Goal: Task Accomplishment & Management: Manage account settings

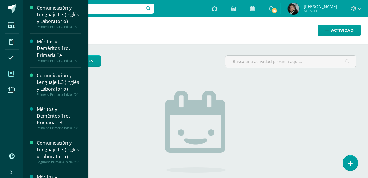
click at [10, 73] on icon at bounding box center [10, 74] width 5 height 6
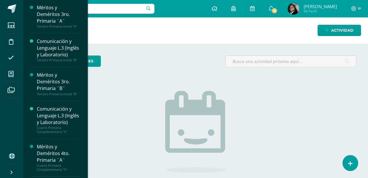
scroll to position [411, 0]
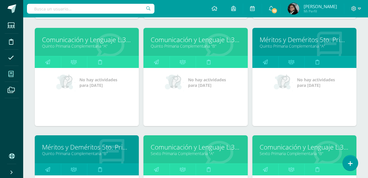
scroll to position [704, 0]
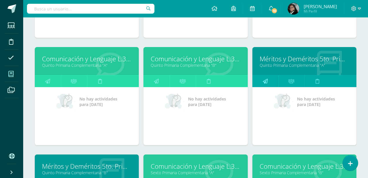
click at [267, 78] on icon at bounding box center [265, 80] width 5 height 11
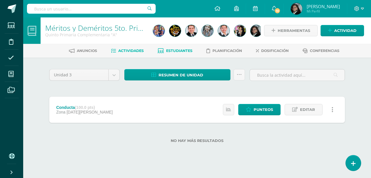
click at [180, 50] on span "Estudiantes" at bounding box center [179, 50] width 26 height 4
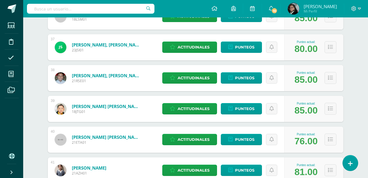
scroll to position [1236, 0]
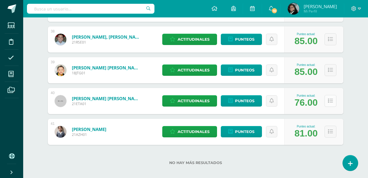
click at [329, 98] on icon at bounding box center [330, 100] width 5 height 5
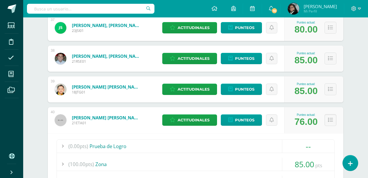
scroll to position [1197, 0]
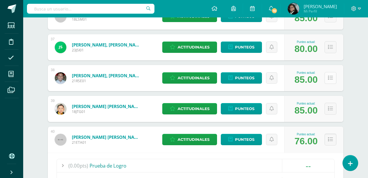
click at [329, 75] on icon at bounding box center [330, 77] width 5 height 5
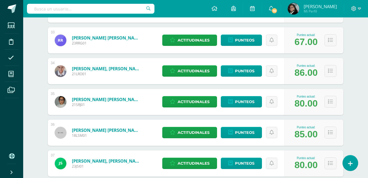
scroll to position [1159, 0]
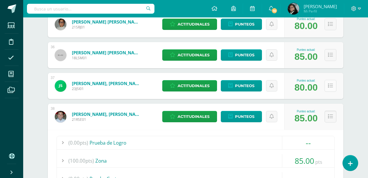
click at [330, 85] on icon at bounding box center [330, 85] width 5 height 5
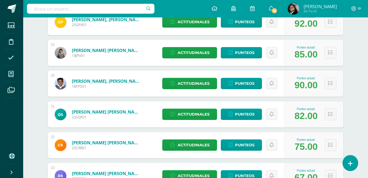
scroll to position [927, 0]
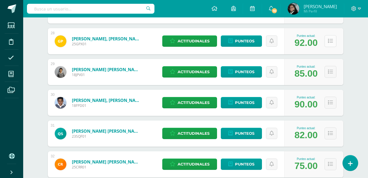
click at [331, 41] on icon at bounding box center [330, 41] width 5 height 5
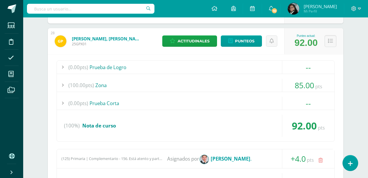
scroll to position [830, 0]
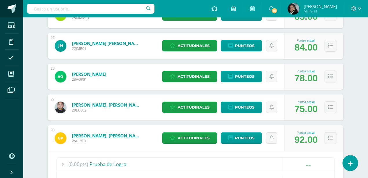
click at [9, 8] on span at bounding box center [12, 8] width 9 height 9
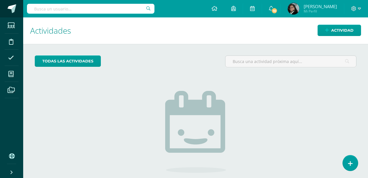
click at [9, 8] on span at bounding box center [12, 8] width 9 height 9
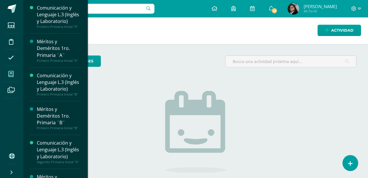
click at [14, 73] on span at bounding box center [11, 73] width 13 height 13
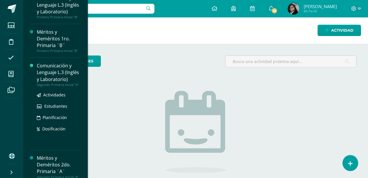
scroll to position [154, 0]
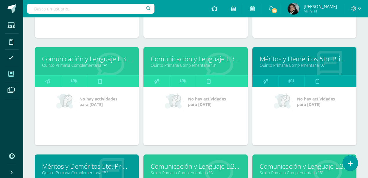
scroll to position [685, 0]
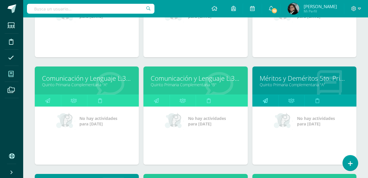
click at [264, 96] on icon at bounding box center [265, 100] width 5 height 11
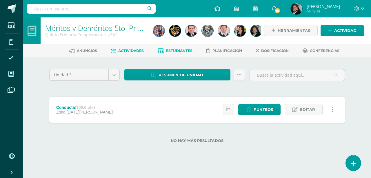
click at [184, 50] on span "Estudiantes" at bounding box center [179, 50] width 26 height 4
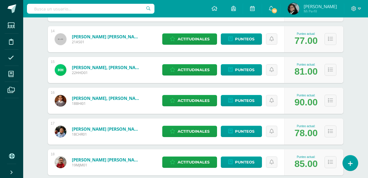
scroll to position [576, 0]
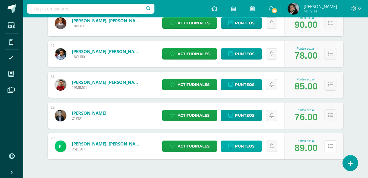
click at [330, 144] on icon at bounding box center [330, 145] width 5 height 5
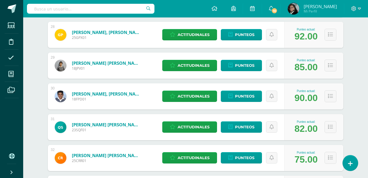
scroll to position [1310, 0]
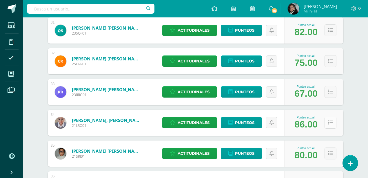
click at [334, 122] on button at bounding box center [330, 122] width 12 height 12
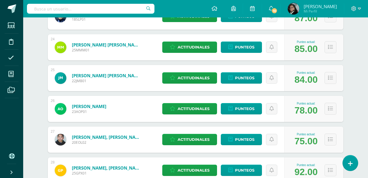
scroll to position [1040, 0]
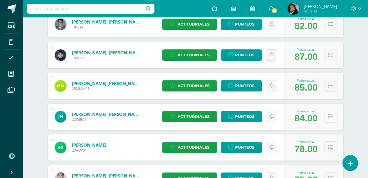
click at [330, 115] on icon at bounding box center [330, 116] width 5 height 5
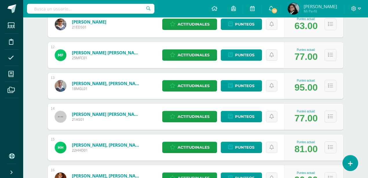
scroll to position [383, 0]
